Goal: Transaction & Acquisition: Purchase product/service

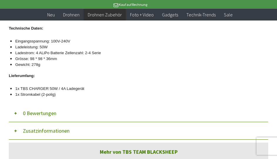
scroll to position [284, 0]
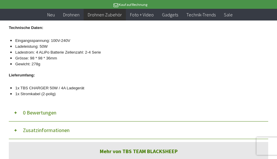
click at [23, 130] on button "Zusatzinformationen" at bounding box center [138, 131] width 259 height 18
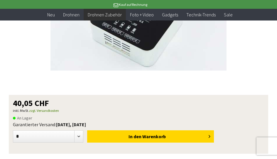
scroll to position [112, 0]
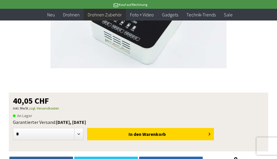
click at [210, 133] on button "In den Warenkorb" at bounding box center [150, 134] width 126 height 12
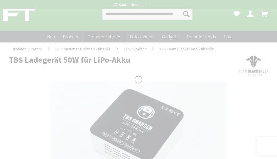
scroll to position [11, 0]
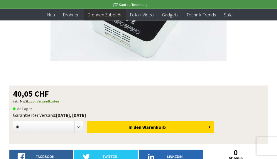
scroll to position [120, 0]
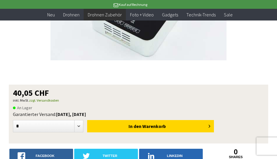
click at [199, 128] on button "In den Warenkorb" at bounding box center [150, 126] width 126 height 12
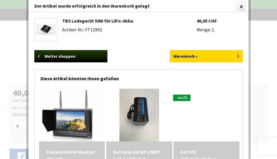
scroll to position [0, 0]
click at [228, 58] on link "Warenkorb »" at bounding box center [206, 56] width 73 height 12
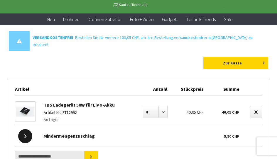
scroll to position [29, 0]
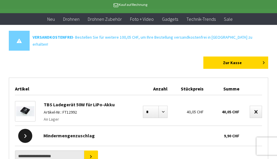
click at [245, 57] on link "Zur Kasse" at bounding box center [235, 63] width 65 height 12
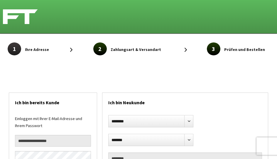
select select "**"
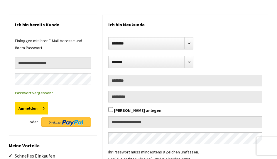
scroll to position [78, 0]
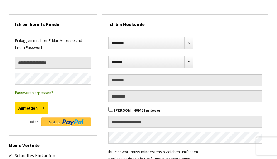
click at [55, 120] on img at bounding box center [66, 121] width 50 height 9
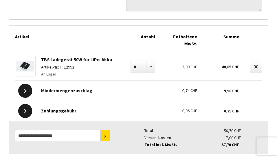
scroll to position [325, 0]
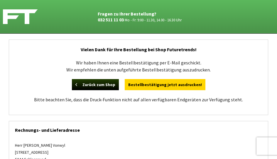
click at [197, 85] on link "Bestellbestätigung jetzt ausdrucken!" at bounding box center [165, 84] width 81 height 11
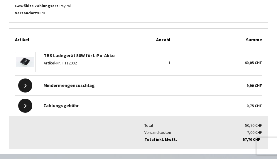
scroll to position [213, 0]
